Goal: Contribute content

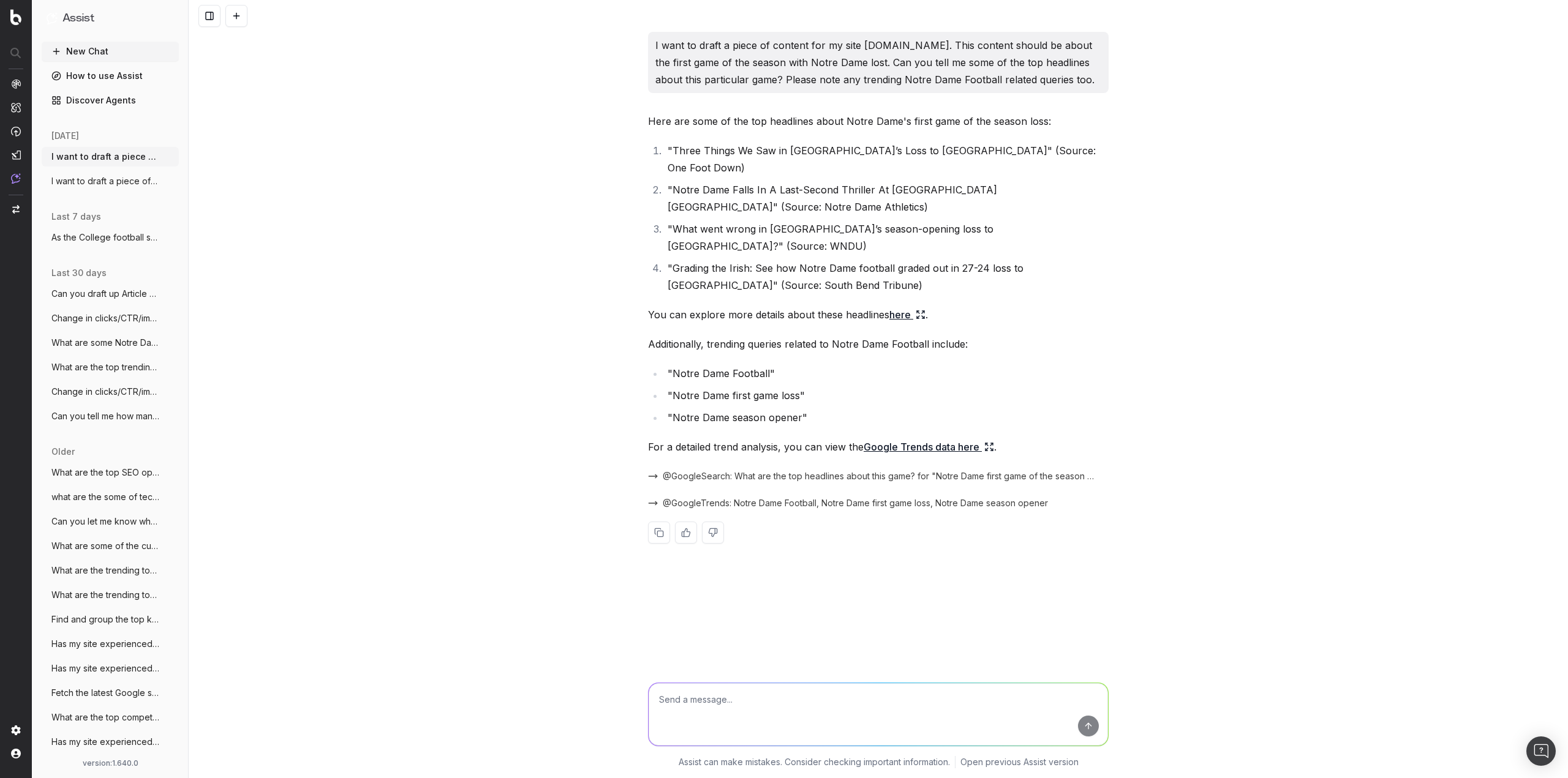
click at [460, 542] on div "I want to draft a piece of content for my site [DOMAIN_NAME]. This content shou…" at bounding box center [878, 389] width 1380 height 778
click at [467, 532] on div "I want to draft a piece of content for my site [DOMAIN_NAME]. This content shou…" at bounding box center [878, 389] width 1380 height 778
click at [909, 439] on link "Google Trends data here" at bounding box center [929, 447] width 131 height 17
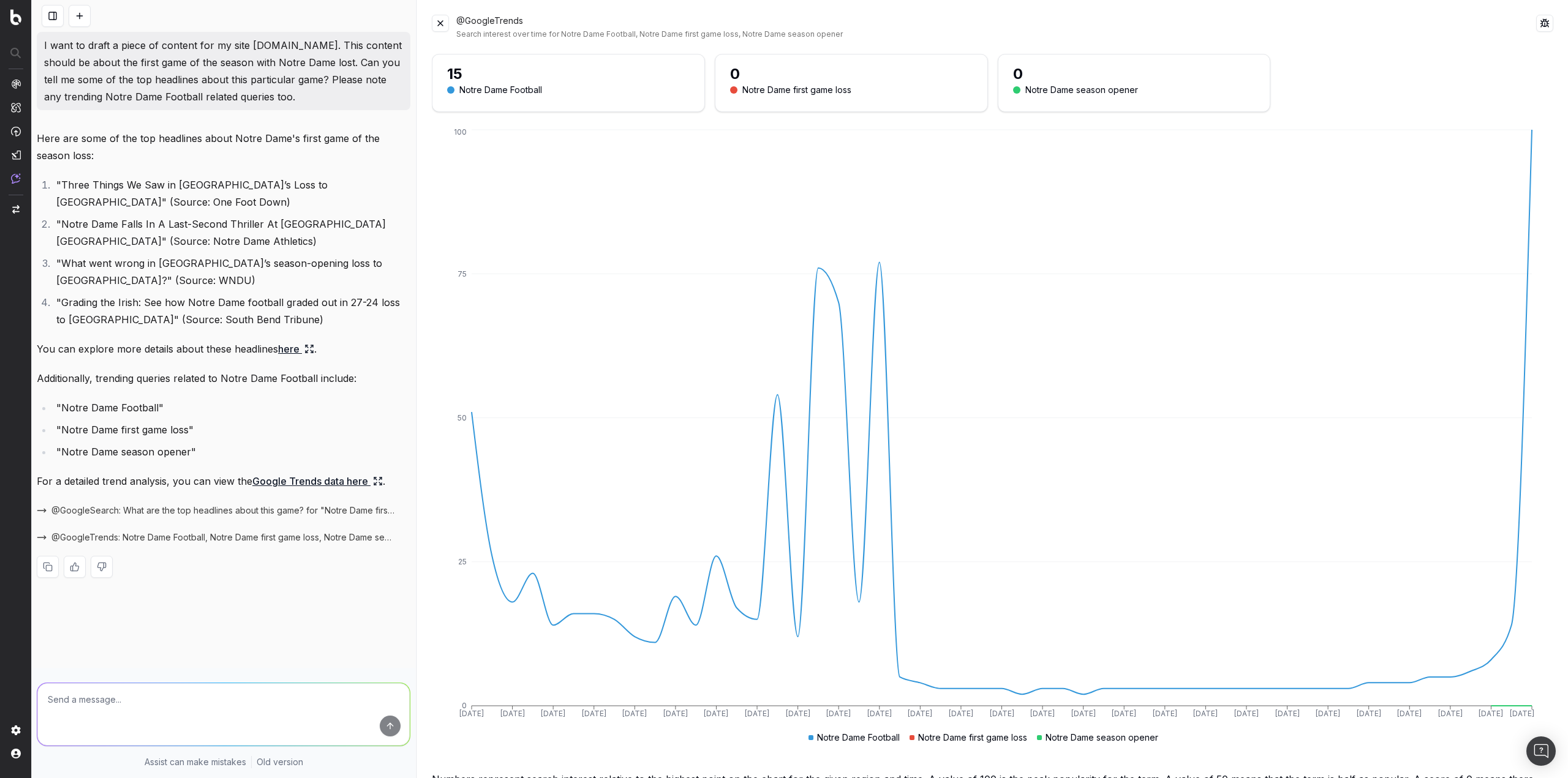
click at [449, 18] on button at bounding box center [440, 23] width 17 height 17
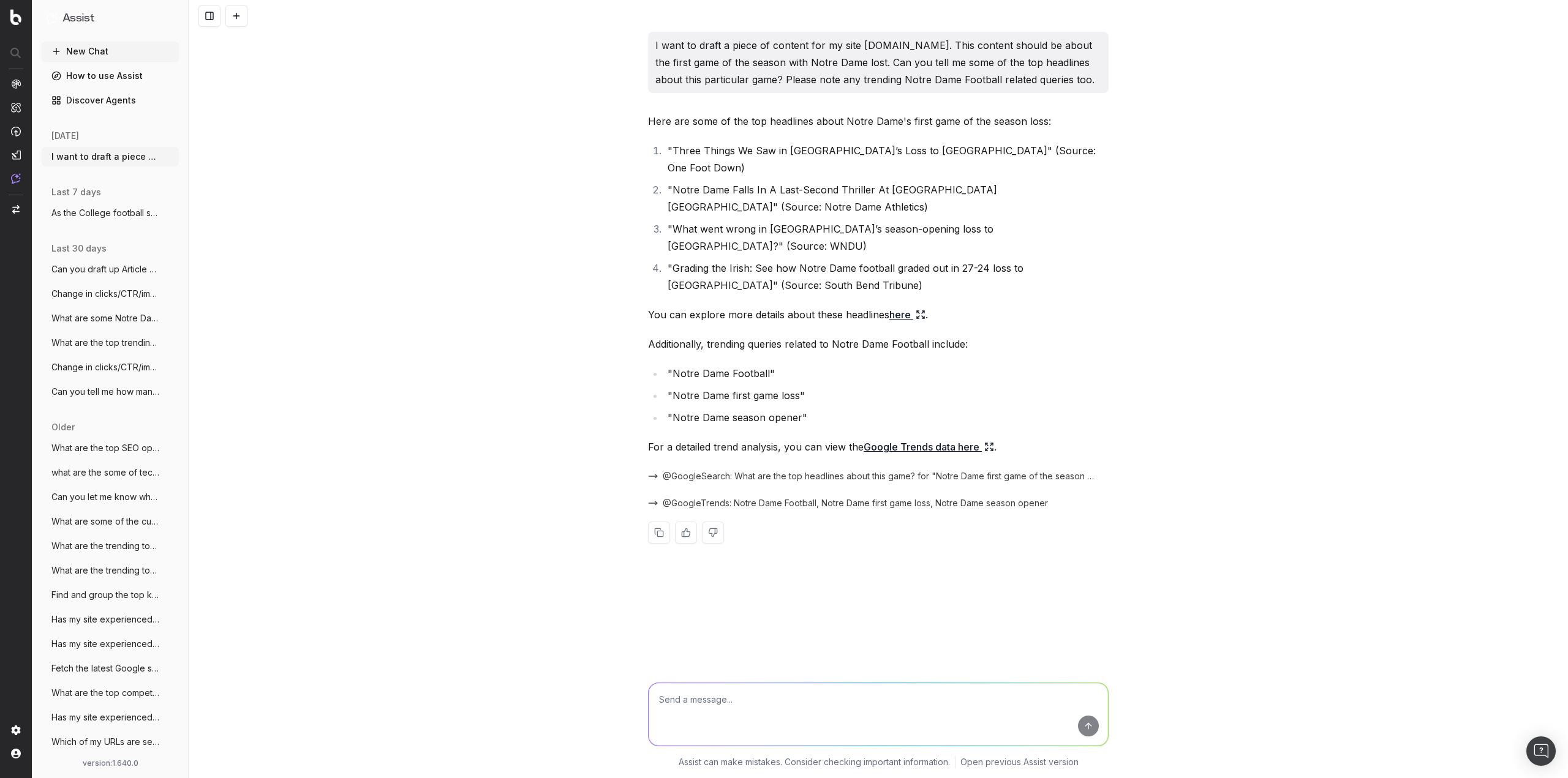
click at [473, 366] on div "I want to draft a piece of content for my site [DOMAIN_NAME]. This content shou…" at bounding box center [878, 389] width 1380 height 778
click at [165, 154] on icon "button" at bounding box center [170, 157] width 10 height 10
click at [238, 157] on icon at bounding box center [238, 157] width 10 height 10
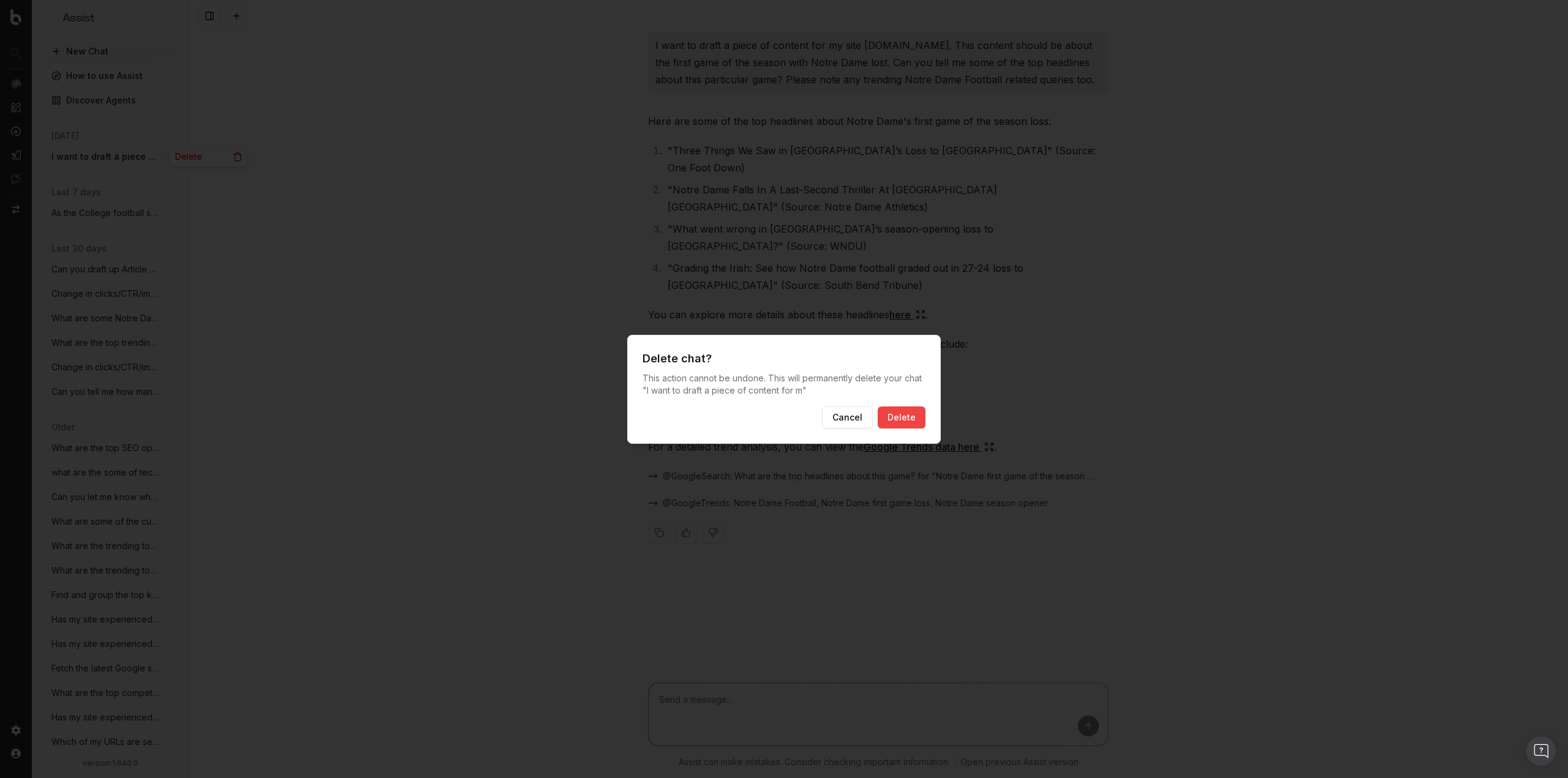
click at [915, 419] on button "Delete" at bounding box center [901, 417] width 47 height 22
